Goal: Information Seeking & Learning: Learn about a topic

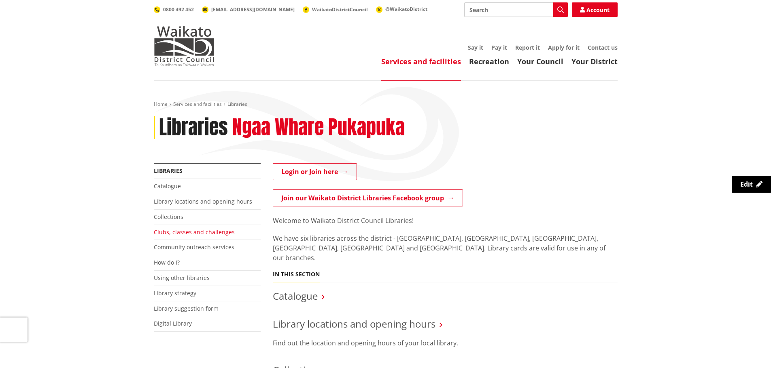
click at [186, 233] on link "Clubs, classes and challenges" at bounding box center [194, 233] width 81 height 8
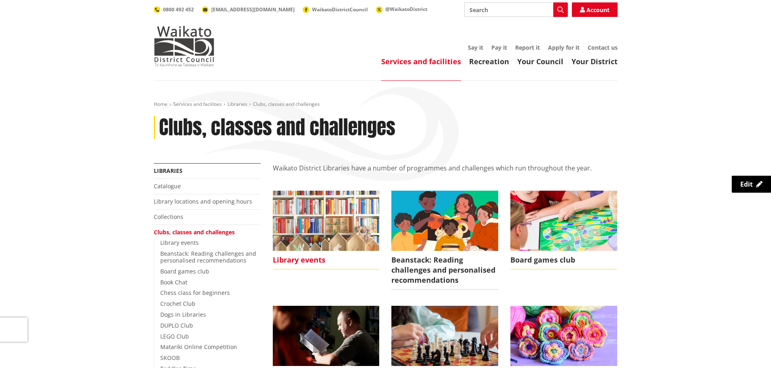
click at [275, 212] on img at bounding box center [326, 221] width 107 height 60
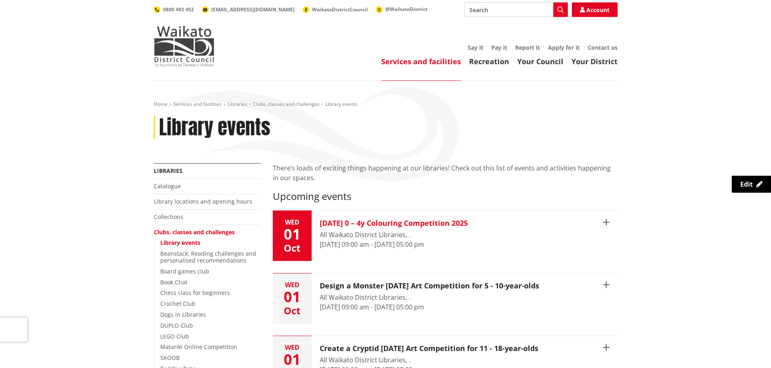
click at [605, 224] on icon "button" at bounding box center [606, 222] width 6 height 6
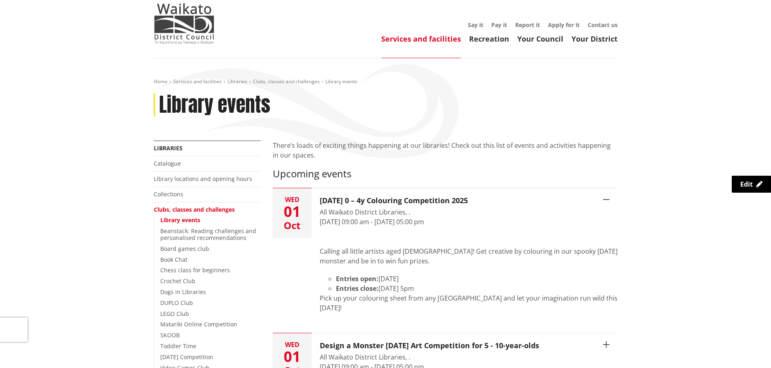
scroll to position [40, 0]
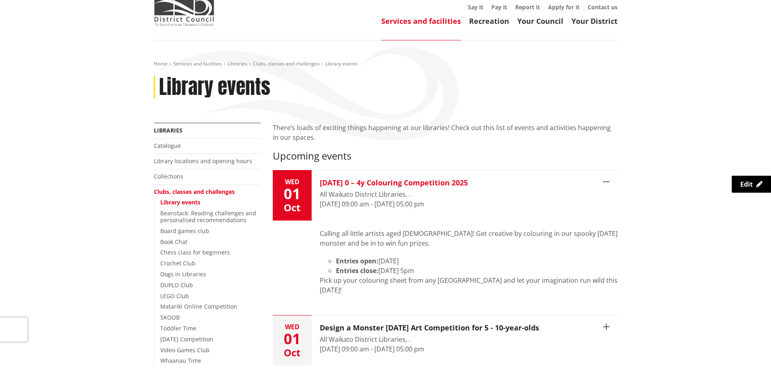
click at [607, 184] on icon "button" at bounding box center [606, 182] width 6 height 6
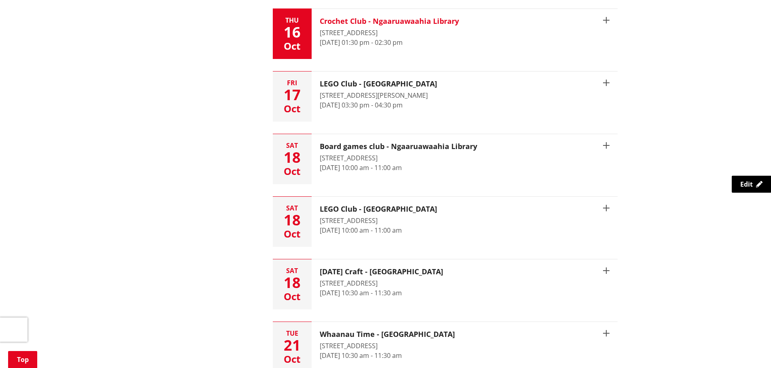
scroll to position [768, 0]
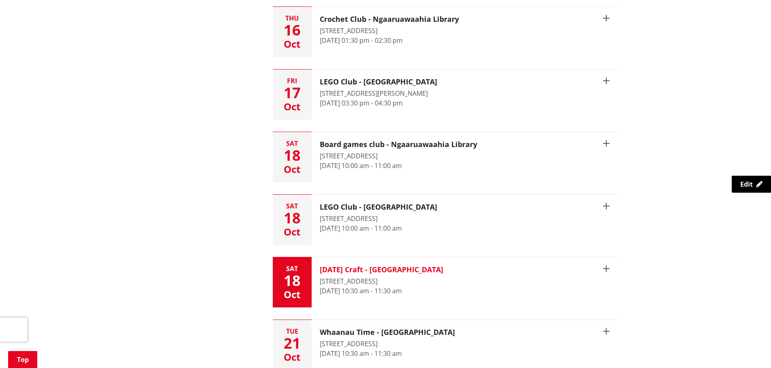
click at [608, 274] on button "Sat 18 Oct Halloween Craft - Te Kauwhata Library 1 Main Road, Te Kauwhata 18 Oc…" at bounding box center [445, 283] width 345 height 50
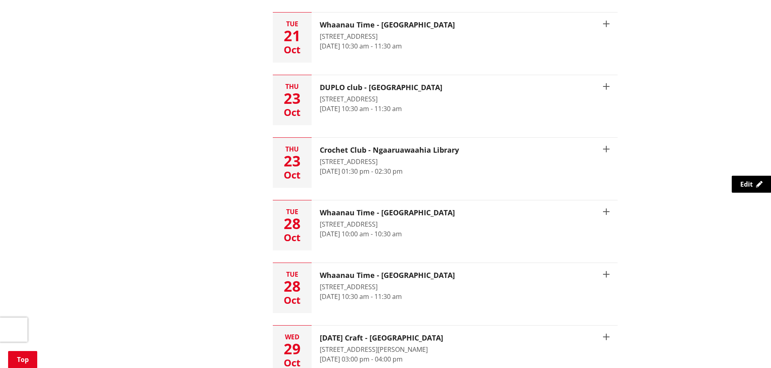
scroll to position [1173, 0]
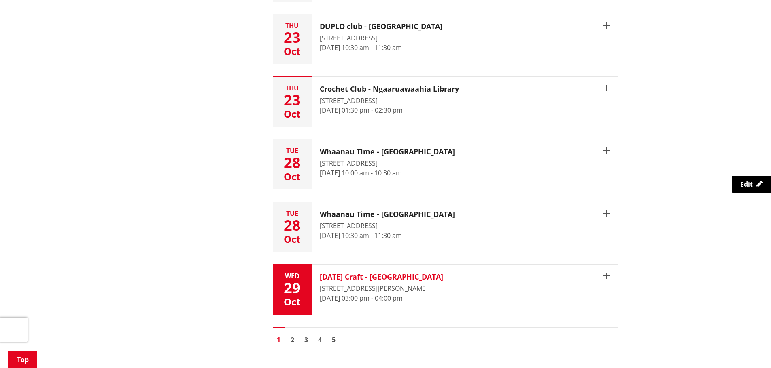
click at [432, 292] on div "17 Heather Green Avenue, Meremere" at bounding box center [381, 289] width 123 height 10
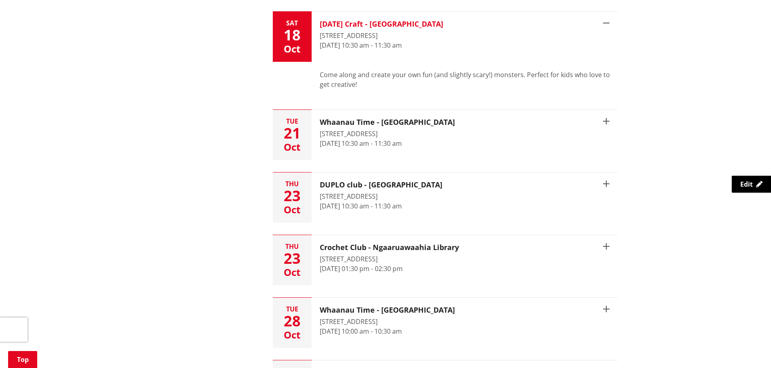
scroll to position [1011, 0]
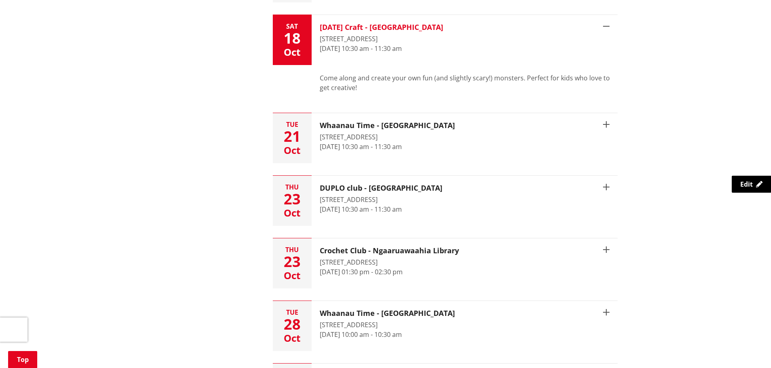
drag, startPoint x: 612, startPoint y: 49, endPoint x: 613, endPoint y: 56, distance: 7.1
click at [611, 49] on button "Sat 18 Oct Halloween Craft - Te Kauwhata Library 1 Main Road, Te Kauwhata 18 Oc…" at bounding box center [445, 40] width 345 height 50
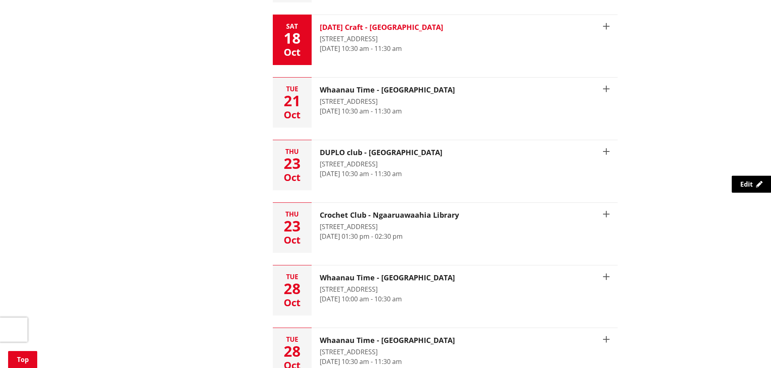
click at [564, 38] on button "Sat 18 Oct Halloween Craft - Te Kauwhata Library 1 Main Road, Te Kauwhata 18 Oc…" at bounding box center [445, 40] width 345 height 50
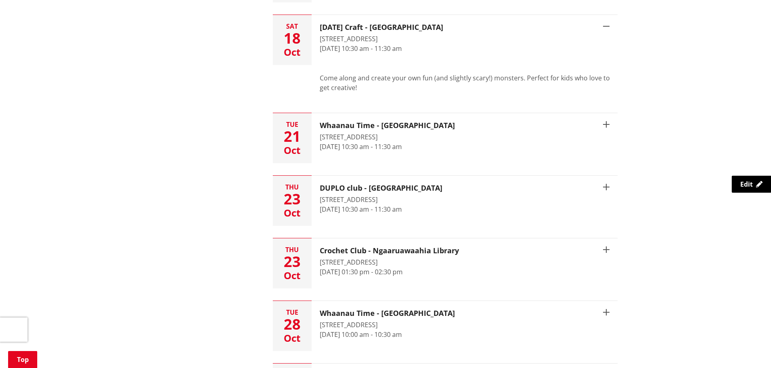
drag, startPoint x: 697, startPoint y: 200, endPoint x: 669, endPoint y: 237, distance: 46.2
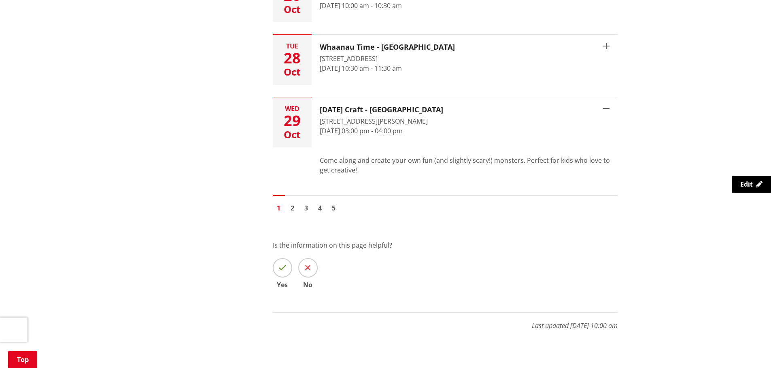
scroll to position [1294, 0]
